Goal: Information Seeking & Learning: Learn about a topic

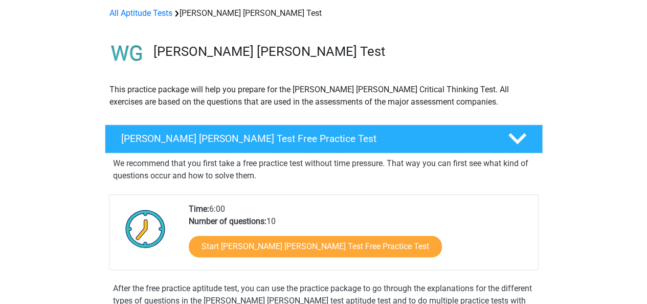
scroll to position [148, 0]
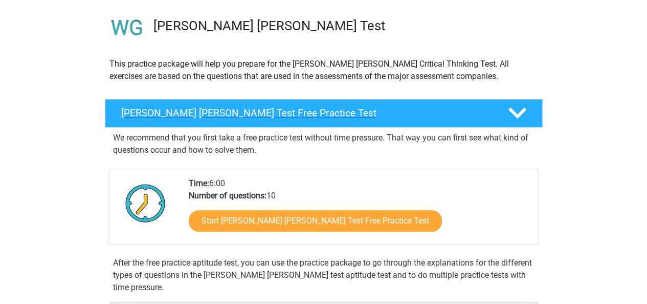
click at [509, 112] on icon at bounding box center [518, 113] width 18 height 18
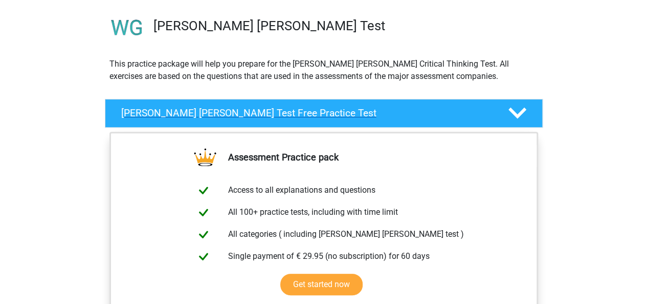
click at [509, 112] on icon at bounding box center [518, 113] width 18 height 18
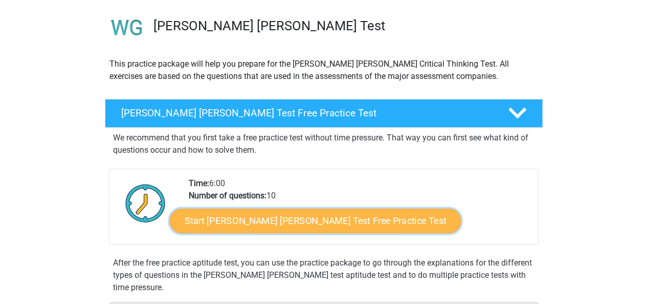
click at [334, 213] on link "Start Watson Glaser Test Free Practice Test" at bounding box center [315, 220] width 291 height 25
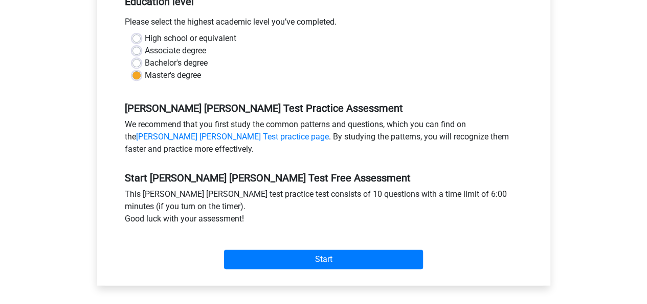
scroll to position [263, 0]
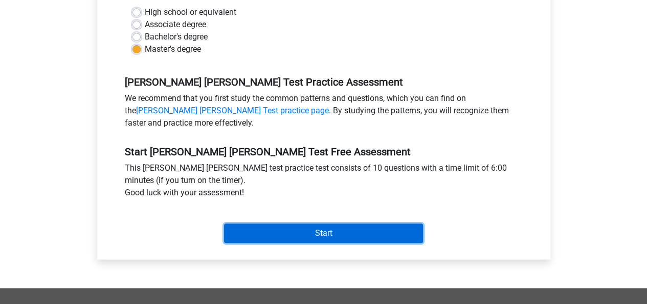
click at [381, 223] on input "Start" at bounding box center [323, 232] width 199 height 19
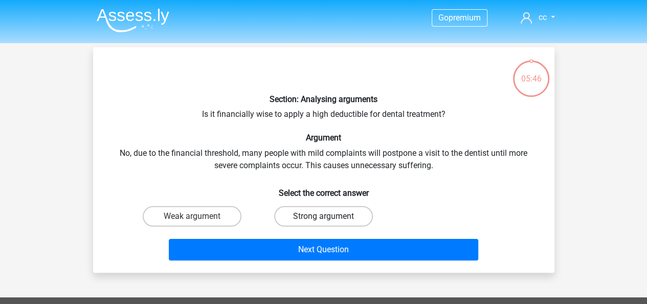
click at [335, 211] on label "Strong argument" at bounding box center [323, 216] width 99 height 20
click at [330, 216] on input "Strong argument" at bounding box center [326, 219] width 7 height 7
radio input "true"
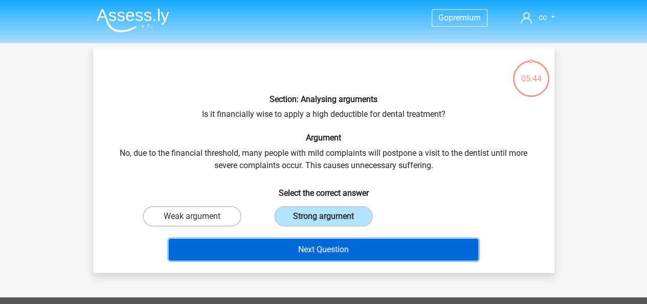
click at [326, 241] on button "Next Question" at bounding box center [324, 249] width 310 height 21
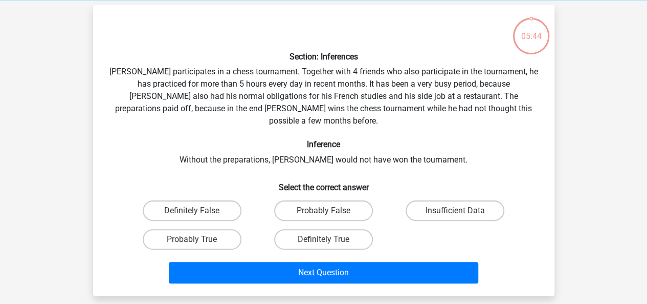
scroll to position [47, 0]
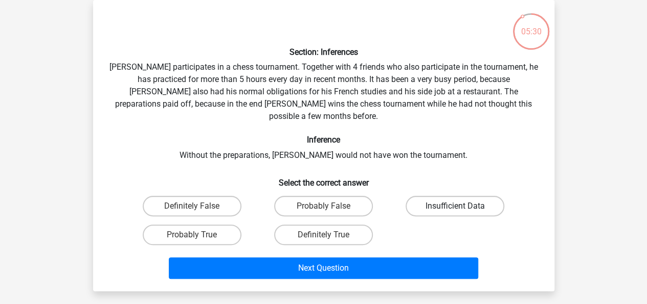
click at [416, 196] on label "Insufficient Data" at bounding box center [455, 206] width 99 height 20
click at [456, 206] on input "Insufficient Data" at bounding box center [459, 209] width 7 height 7
radio input "true"
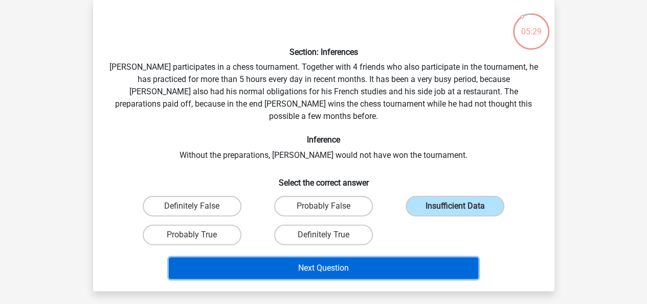
click at [375, 257] on button "Next Question" at bounding box center [324, 267] width 310 height 21
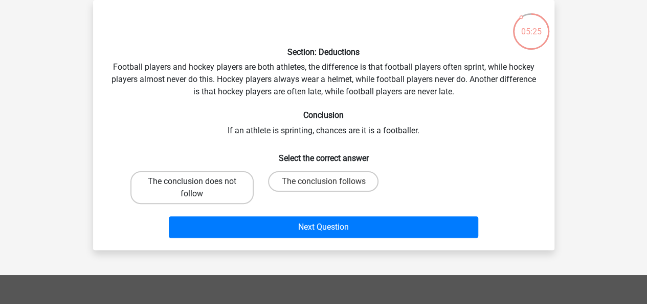
click at [213, 185] on label "The conclusion does not follow" at bounding box center [192, 187] width 123 height 33
click at [199, 185] on input "The conclusion does not follow" at bounding box center [195, 184] width 7 height 7
radio input "true"
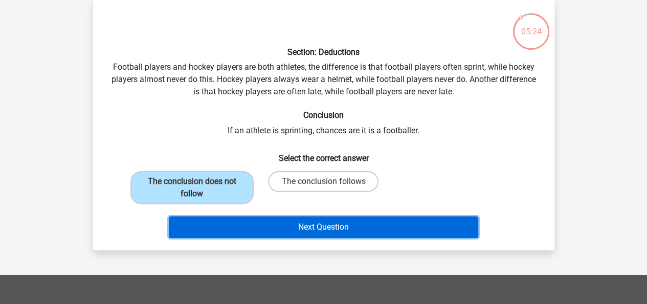
click at [267, 222] on button "Next Question" at bounding box center [324, 226] width 310 height 21
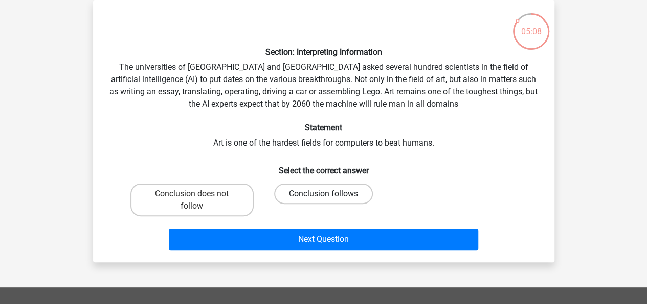
click at [300, 197] on label "Conclusion follows" at bounding box center [323, 193] width 99 height 20
click at [323, 197] on input "Conclusion follows" at bounding box center [326, 196] width 7 height 7
radio input "true"
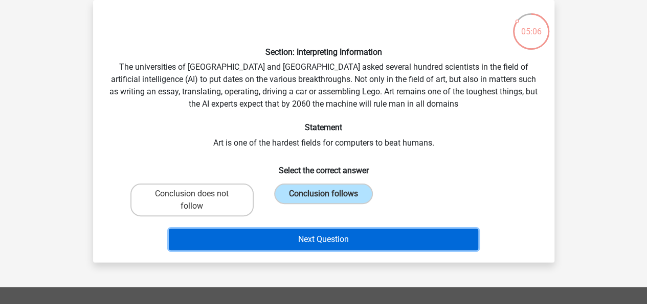
click at [290, 236] on button "Next Question" at bounding box center [324, 238] width 310 height 21
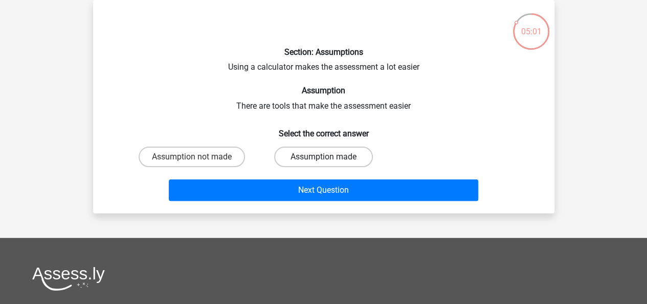
click at [327, 157] on input "Assumption made" at bounding box center [326, 160] width 7 height 7
radio input "true"
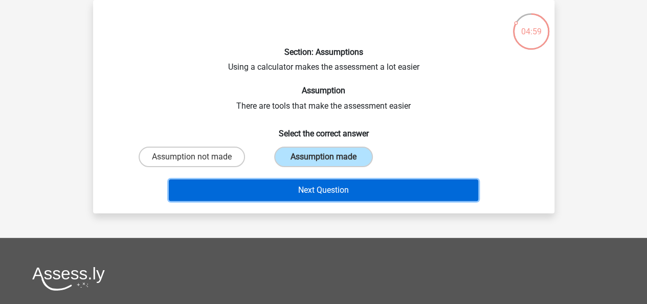
click at [324, 181] on button "Next Question" at bounding box center [324, 189] width 310 height 21
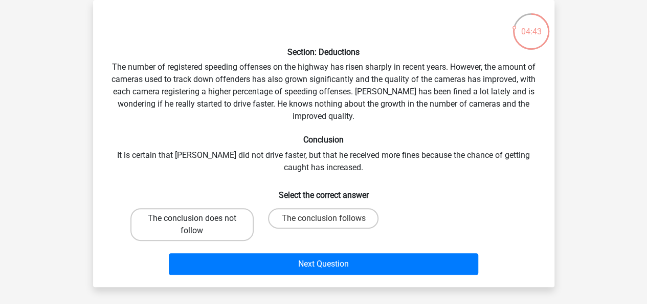
click at [216, 213] on label "The conclusion does not follow" at bounding box center [192, 224] width 123 height 33
click at [199, 218] on input "The conclusion does not follow" at bounding box center [195, 221] width 7 height 7
radio input "true"
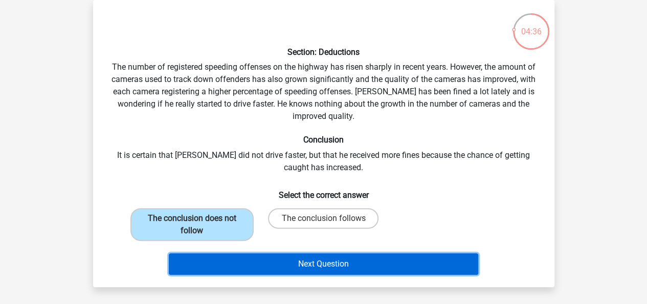
click at [261, 265] on button "Next Question" at bounding box center [324, 263] width 310 height 21
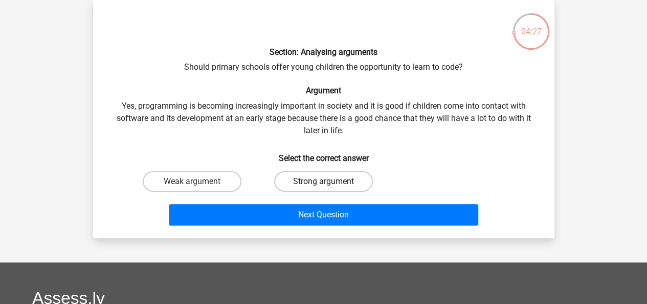
click at [299, 187] on label "Strong argument" at bounding box center [323, 181] width 99 height 20
click at [323, 187] on input "Strong argument" at bounding box center [326, 184] width 7 height 7
radio input "true"
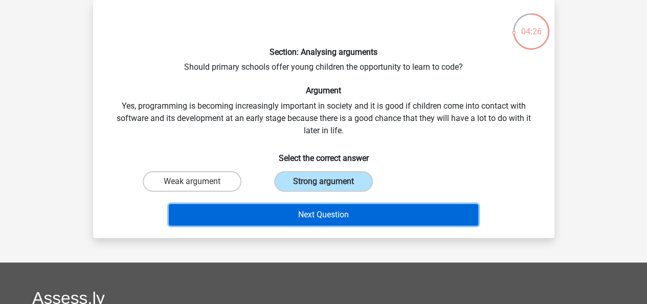
click at [299, 208] on button "Next Question" at bounding box center [324, 214] width 310 height 21
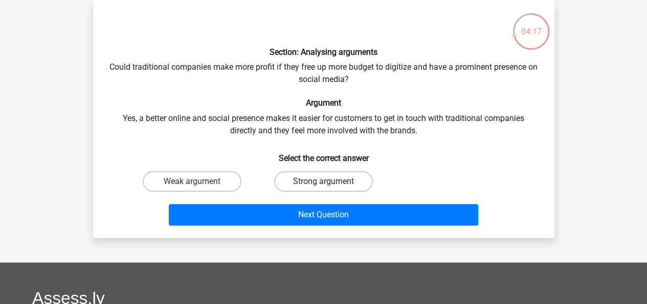
click at [319, 185] on label "Strong argument" at bounding box center [323, 181] width 99 height 20
click at [323, 185] on input "Strong argument" at bounding box center [326, 184] width 7 height 7
radio input "true"
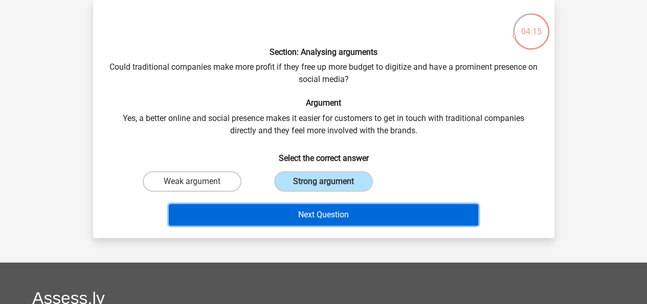
click at [323, 211] on button "Next Question" at bounding box center [324, 214] width 310 height 21
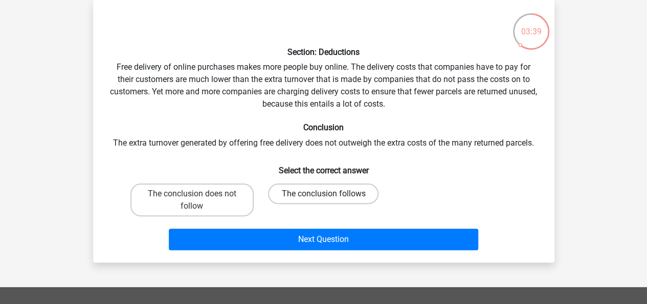
click at [329, 192] on label "The conclusion follows" at bounding box center [323, 193] width 111 height 20
click at [329, 193] on input "The conclusion follows" at bounding box center [326, 196] width 7 height 7
radio input "true"
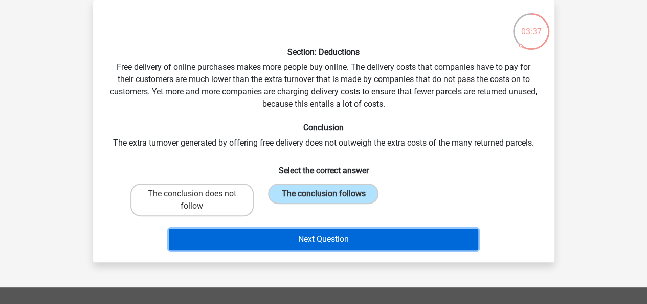
click at [329, 233] on button "Next Question" at bounding box center [324, 238] width 310 height 21
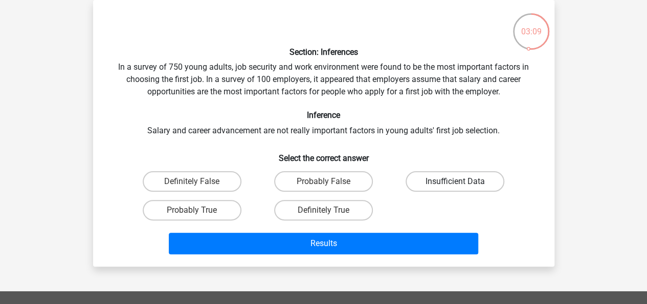
click at [430, 178] on label "Insufficient Data" at bounding box center [455, 181] width 99 height 20
click at [456, 181] on input "Insufficient Data" at bounding box center [459, 184] width 7 height 7
radio input "true"
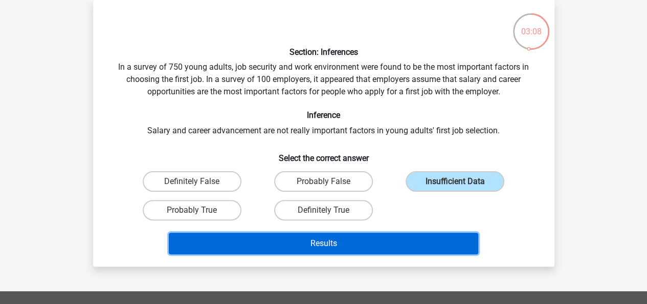
click at [393, 239] on button "Results" at bounding box center [324, 242] width 310 height 21
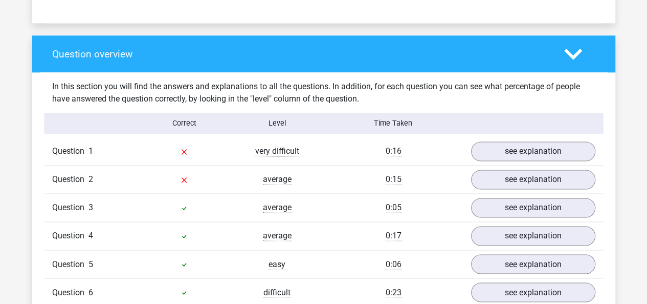
scroll to position [740, 0]
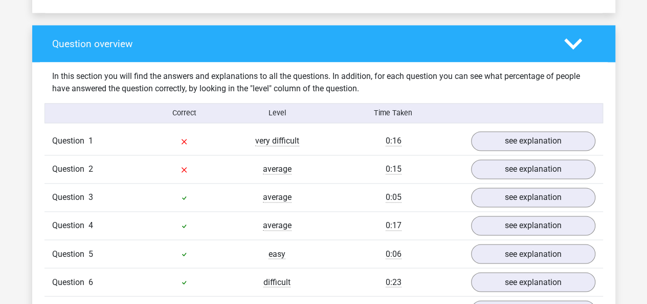
drag, startPoint x: 644, startPoint y: 139, endPoint x: 652, endPoint y: 131, distance: 11.6
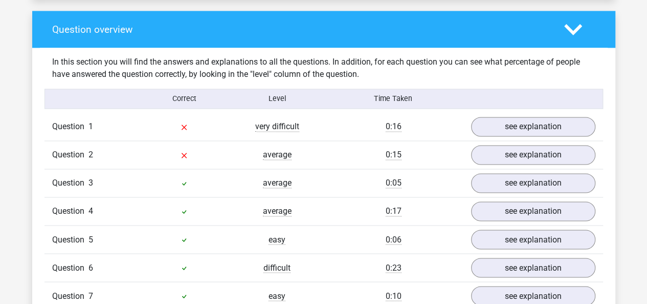
scroll to position [746, 0]
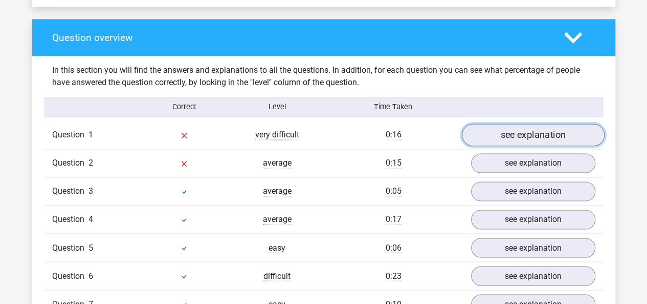
click at [575, 124] on link "see explanation" at bounding box center [533, 135] width 143 height 23
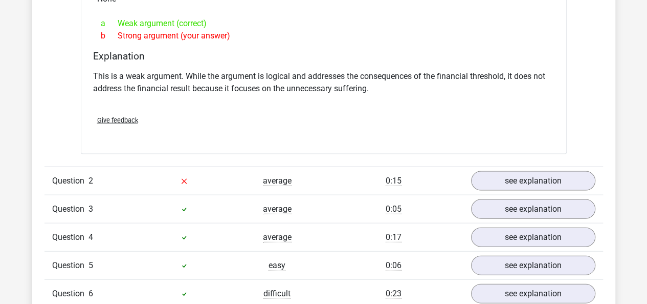
scroll to position [1015, 0]
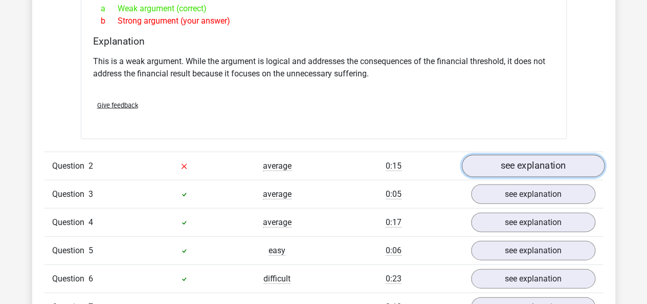
click at [568, 155] on link "see explanation" at bounding box center [533, 166] width 143 height 23
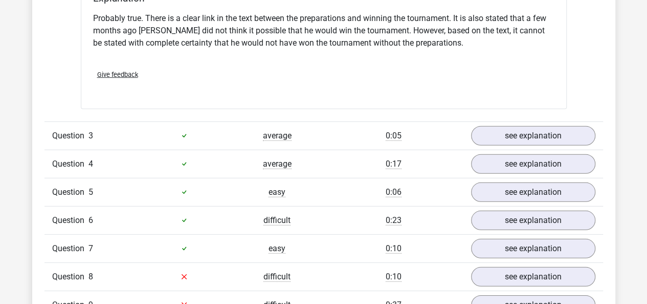
scroll to position [1440, 0]
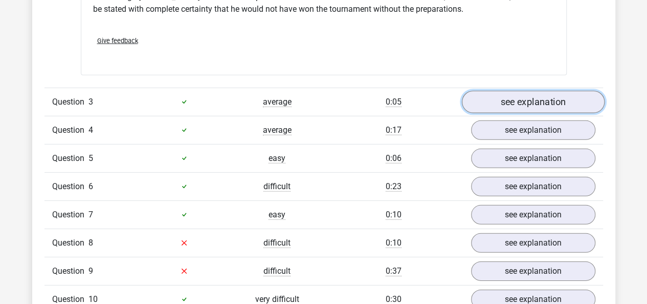
click at [570, 94] on link "see explanation" at bounding box center [533, 102] width 143 height 23
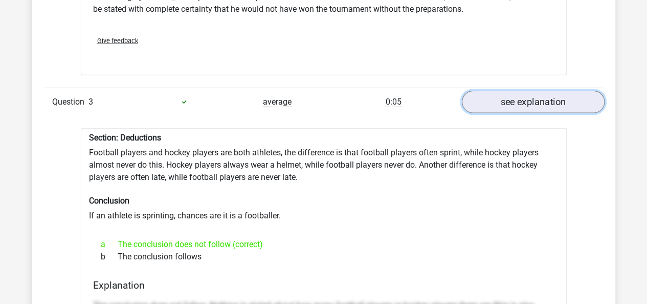
click at [570, 94] on link "see explanation" at bounding box center [533, 102] width 143 height 23
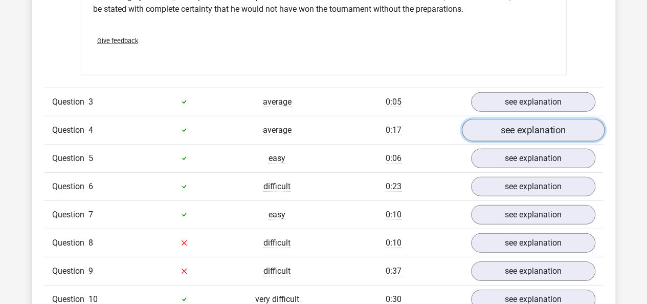
click at [561, 119] on link "see explanation" at bounding box center [533, 130] width 143 height 23
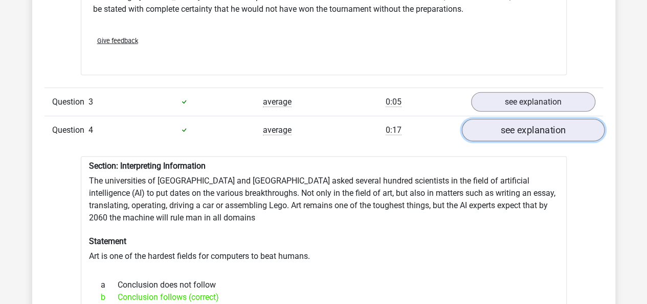
click at [561, 119] on link "see explanation" at bounding box center [533, 130] width 143 height 23
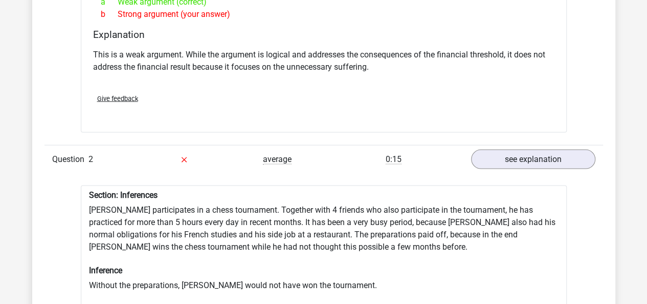
scroll to position [1019, 0]
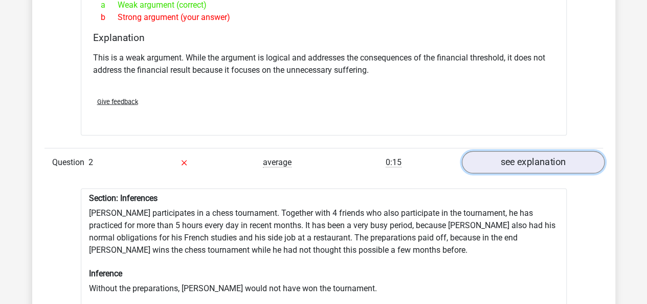
click at [564, 151] on link "see explanation" at bounding box center [533, 162] width 143 height 23
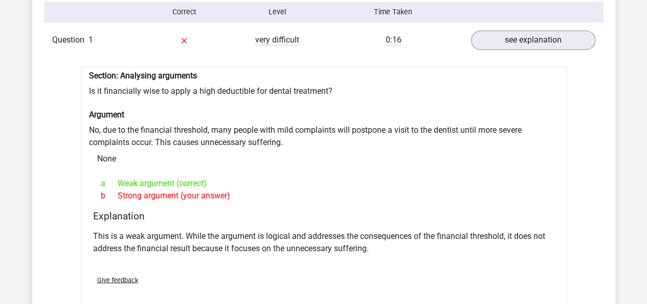
scroll to position [755, 0]
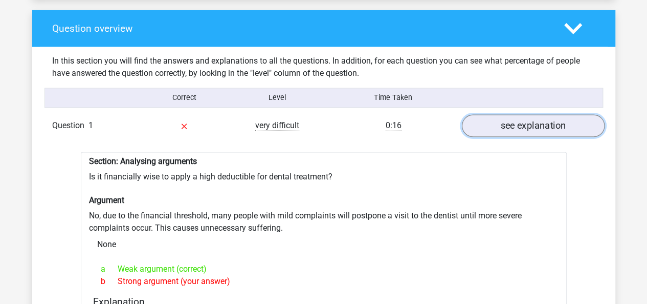
click at [547, 115] on link "see explanation" at bounding box center [533, 126] width 143 height 23
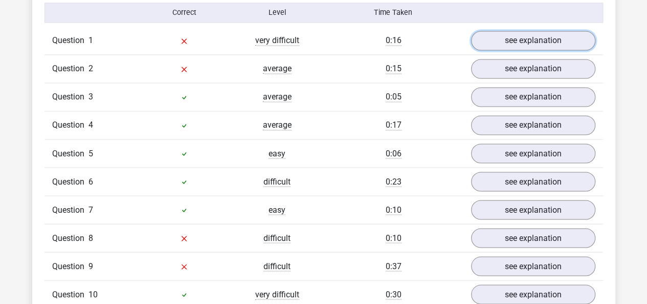
scroll to position [843, 0]
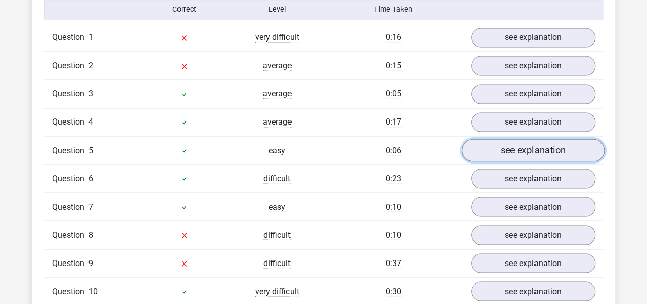
click at [561, 139] on link "see explanation" at bounding box center [533, 150] width 143 height 23
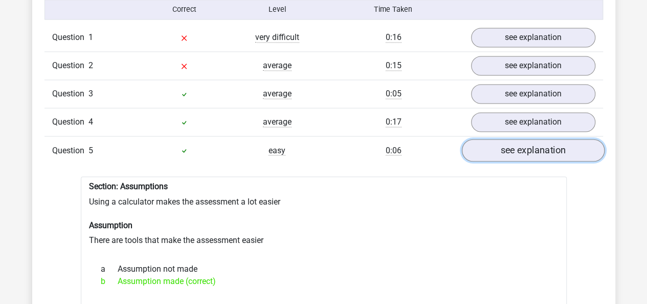
click at [561, 139] on link "see explanation" at bounding box center [533, 150] width 143 height 23
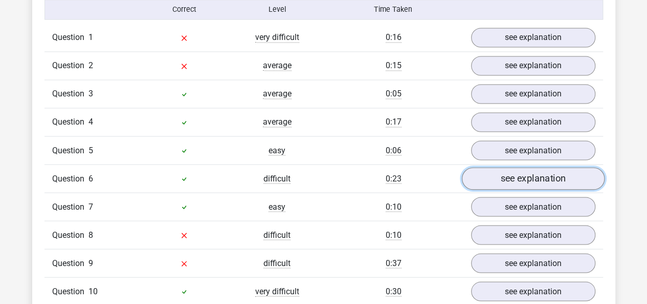
click at [554, 169] on link "see explanation" at bounding box center [533, 178] width 143 height 23
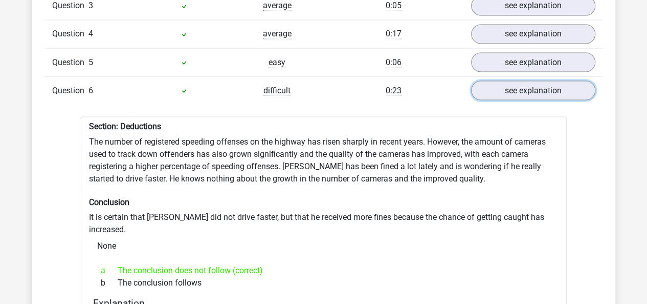
scroll to position [938, 0]
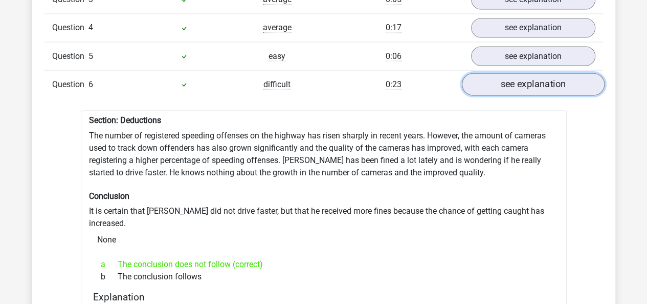
click at [570, 73] on link "see explanation" at bounding box center [533, 84] width 143 height 23
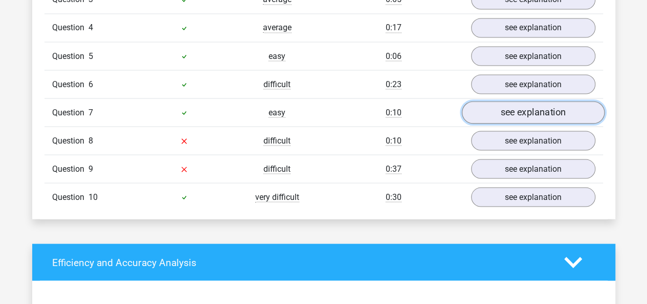
click at [563, 101] on link "see explanation" at bounding box center [533, 112] width 143 height 23
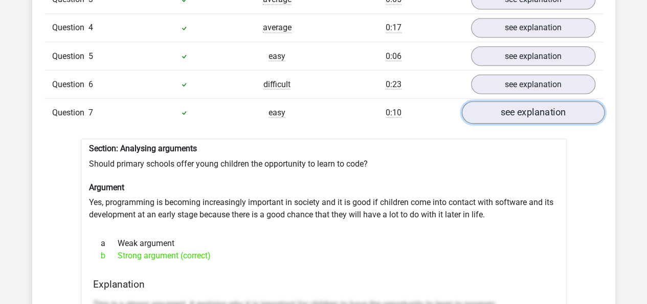
click at [563, 101] on link "see explanation" at bounding box center [533, 112] width 143 height 23
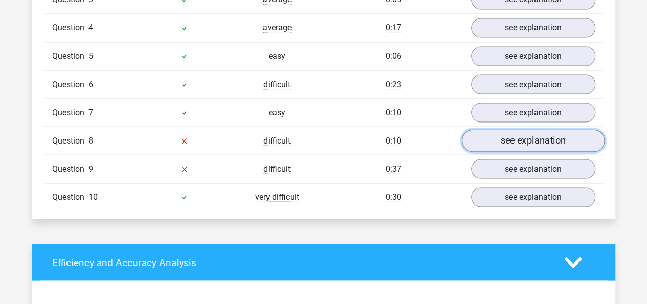
click at [551, 129] on link "see explanation" at bounding box center [533, 140] width 143 height 23
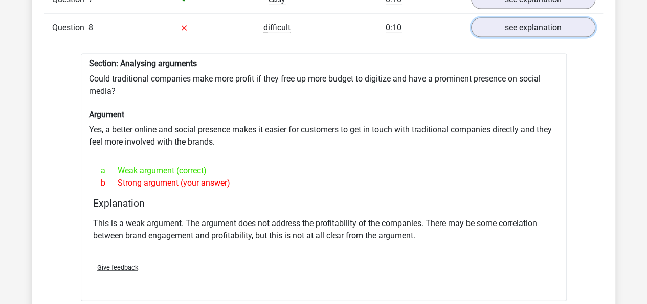
scroll to position [1047, 0]
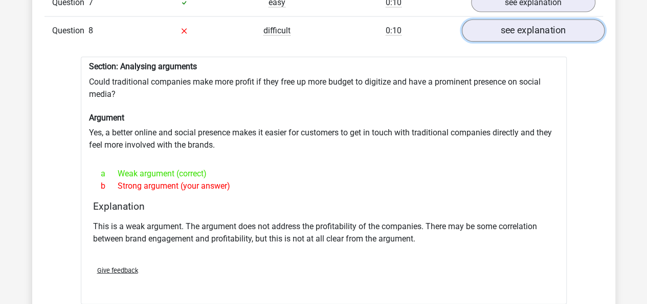
click at [529, 24] on link "see explanation" at bounding box center [533, 31] width 143 height 23
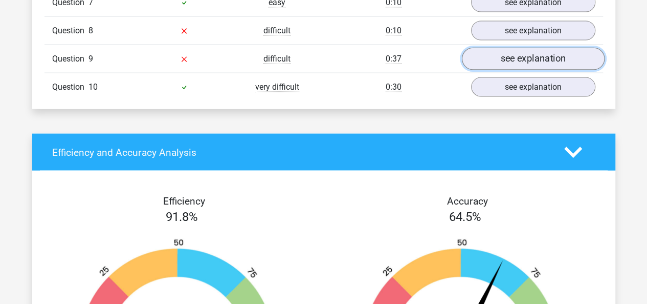
click at [528, 48] on link "see explanation" at bounding box center [533, 59] width 143 height 23
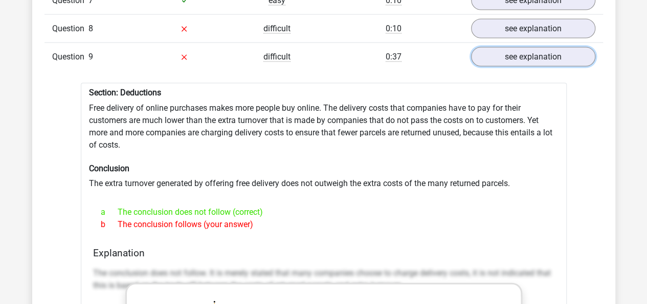
scroll to position [1046, 0]
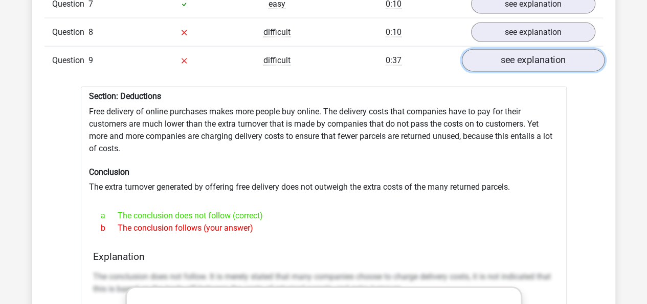
click at [570, 55] on link "see explanation" at bounding box center [533, 61] width 143 height 23
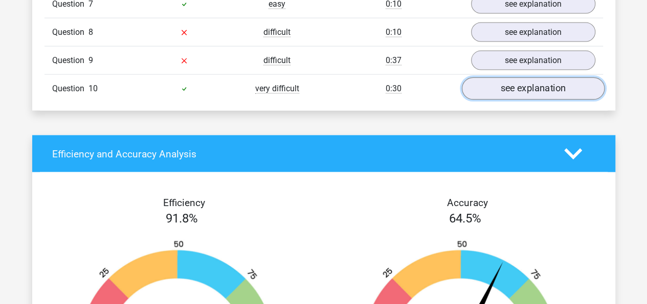
click at [558, 78] on link "see explanation" at bounding box center [533, 89] width 143 height 23
